Goal: Task Accomplishment & Management: Manage account settings

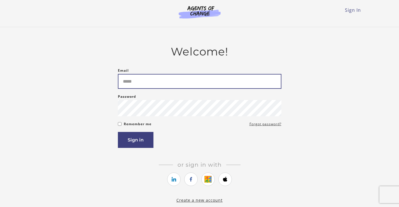
drag, startPoint x: 0, startPoint y: 0, endPoint x: 261, endPoint y: 84, distance: 274.0
click at [261, 84] on input "Email" at bounding box center [200, 81] width 164 height 15
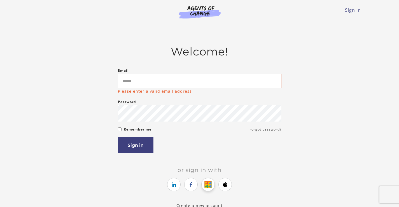
click at [208, 188] on icon "https://courses.thinkific.com/users/auth/google?ss%5Breferral%5D=&ss%5Buser_ret…" at bounding box center [208, 184] width 7 height 7
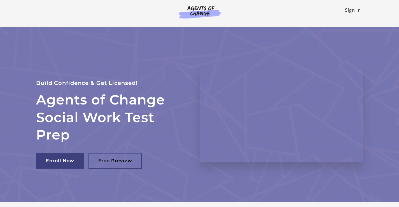
click at [350, 9] on link "Sign In" at bounding box center [353, 10] width 16 height 6
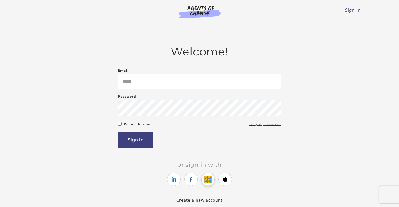
click at [208, 181] on icon "https://courses.thinkific.com/users/auth/google?ss%5Breferral%5D=&ss%5Buser_ret…" at bounding box center [208, 179] width 7 height 7
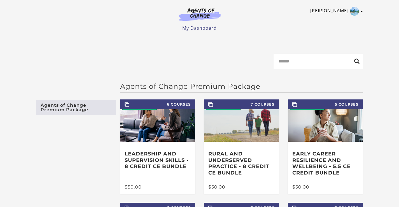
click at [357, 13] on img "Toggle menu" at bounding box center [354, 11] width 9 height 9
click at [355, 10] on img "Toggle menu" at bounding box center [354, 11] width 9 height 9
click at [333, 20] on link "My Account" at bounding box center [340, 21] width 49 height 10
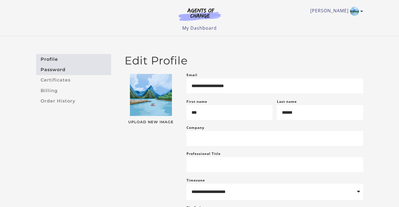
click at [52, 70] on link "Password" at bounding box center [73, 69] width 75 height 10
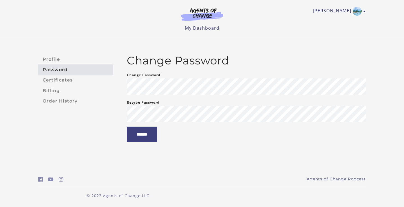
click at [52, 78] on link "Certificates" at bounding box center [75, 80] width 75 height 10
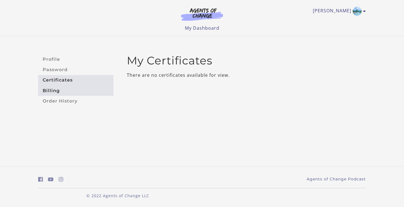
click at [51, 92] on link "Billing" at bounding box center [75, 91] width 75 height 10
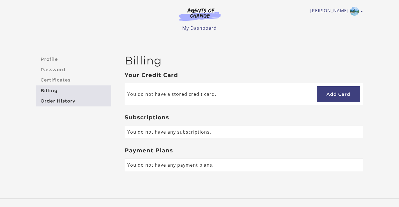
drag, startPoint x: 0, startPoint y: 0, endPoint x: 52, endPoint y: 101, distance: 113.2
click at [52, 101] on link "Order History" at bounding box center [73, 101] width 75 height 10
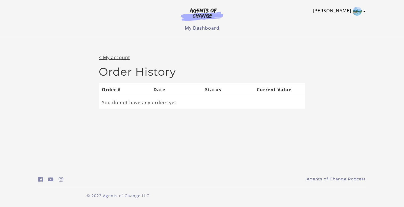
click at [363, 11] on icon "Toggle menu" at bounding box center [364, 11] width 3 height 4
click at [332, 38] on link "Sign Out" at bounding box center [342, 40] width 49 height 10
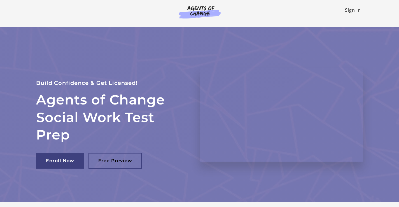
click at [354, 10] on link "Sign In" at bounding box center [353, 10] width 16 height 6
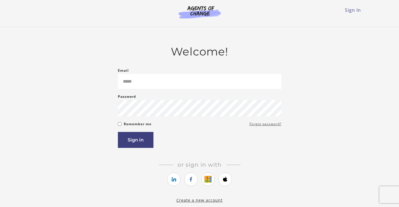
click at [263, 126] on link "Forgot password?" at bounding box center [266, 124] width 32 height 7
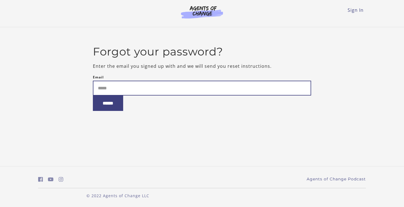
click at [136, 86] on input "Email" at bounding box center [202, 88] width 218 height 15
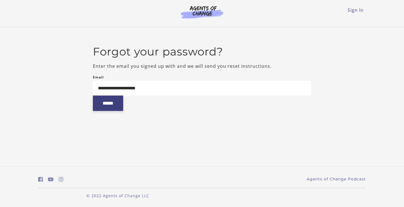
type input "**********"
click at [106, 103] on input "******" at bounding box center [108, 103] width 30 height 15
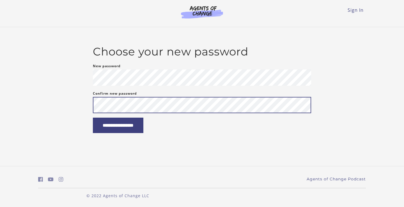
drag, startPoint x: 318, startPoint y: 72, endPoint x: 357, endPoint y: 71, distance: 39.5
click at [357, 71] on div "**********" at bounding box center [201, 89] width 327 height 88
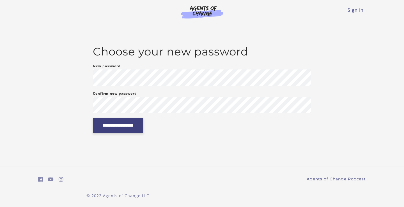
click at [143, 128] on input "**********" at bounding box center [118, 125] width 50 height 15
